Goal: Task Accomplishment & Management: Manage account settings

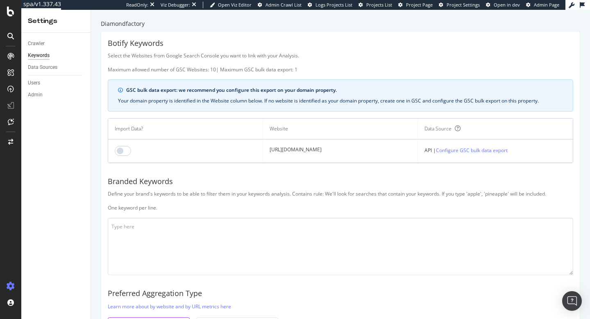
click at [127, 156] on td at bounding box center [185, 150] width 155 height 23
click at [126, 153] on input "checkbox" at bounding box center [123, 151] width 16 height 10
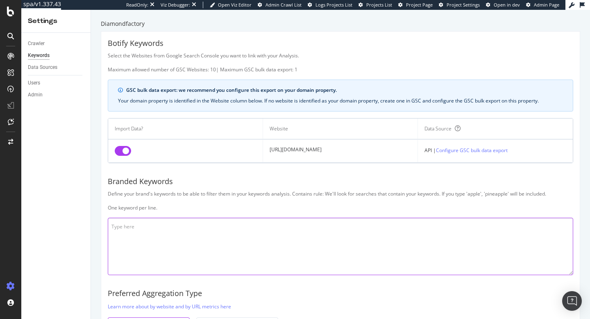
click at [181, 237] on textarea at bounding box center [341, 246] width 466 height 57
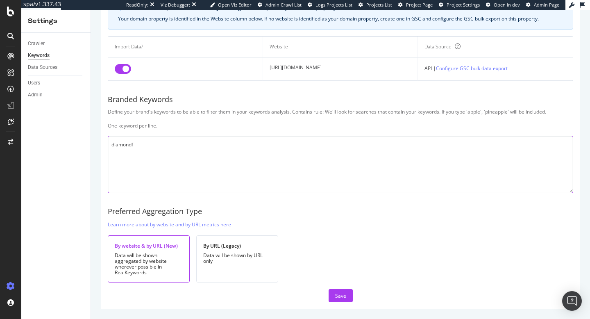
scroll to position [80, 0]
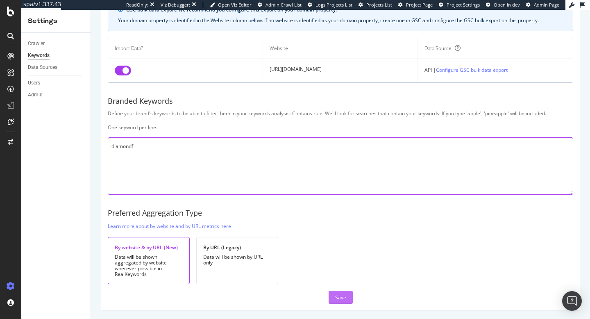
type textarea "diamondf"
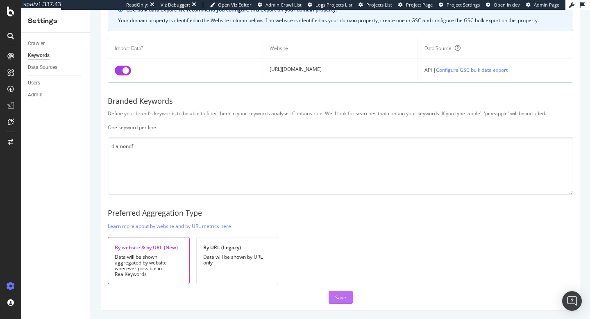
click at [349, 296] on button "Save" at bounding box center [341, 297] width 24 height 13
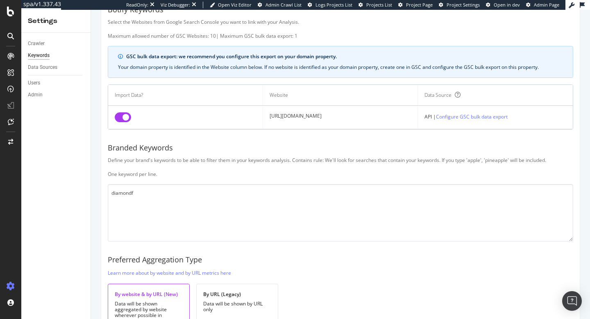
scroll to position [0, 0]
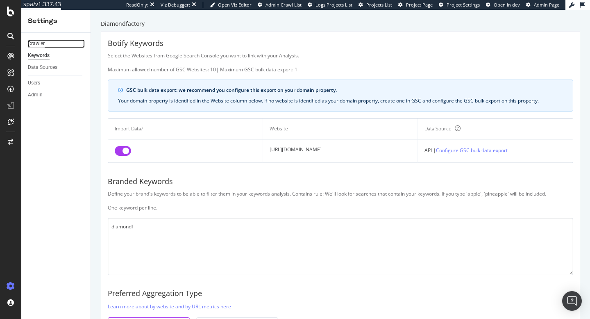
click at [38, 41] on div "Crawler" at bounding box center [36, 43] width 17 height 9
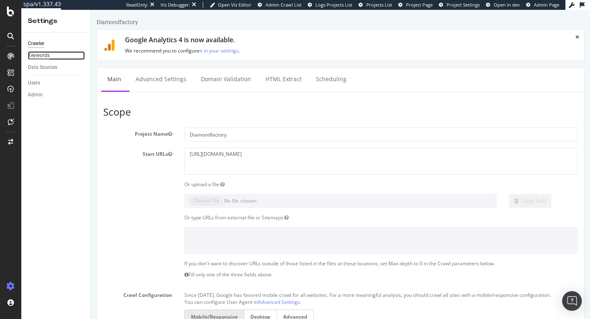
click at [43, 56] on div "Keywords" at bounding box center [39, 55] width 22 height 9
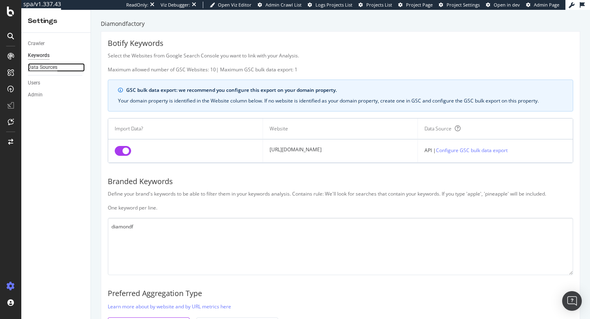
click at [45, 66] on div "Data Sources" at bounding box center [43, 67] width 30 height 9
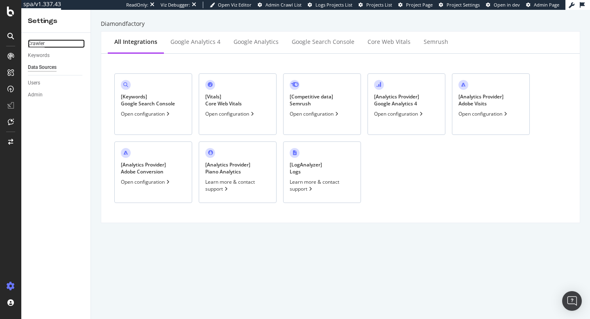
click at [35, 44] on div "Crawler" at bounding box center [36, 43] width 17 height 9
